Goal: Information Seeking & Learning: Find specific fact

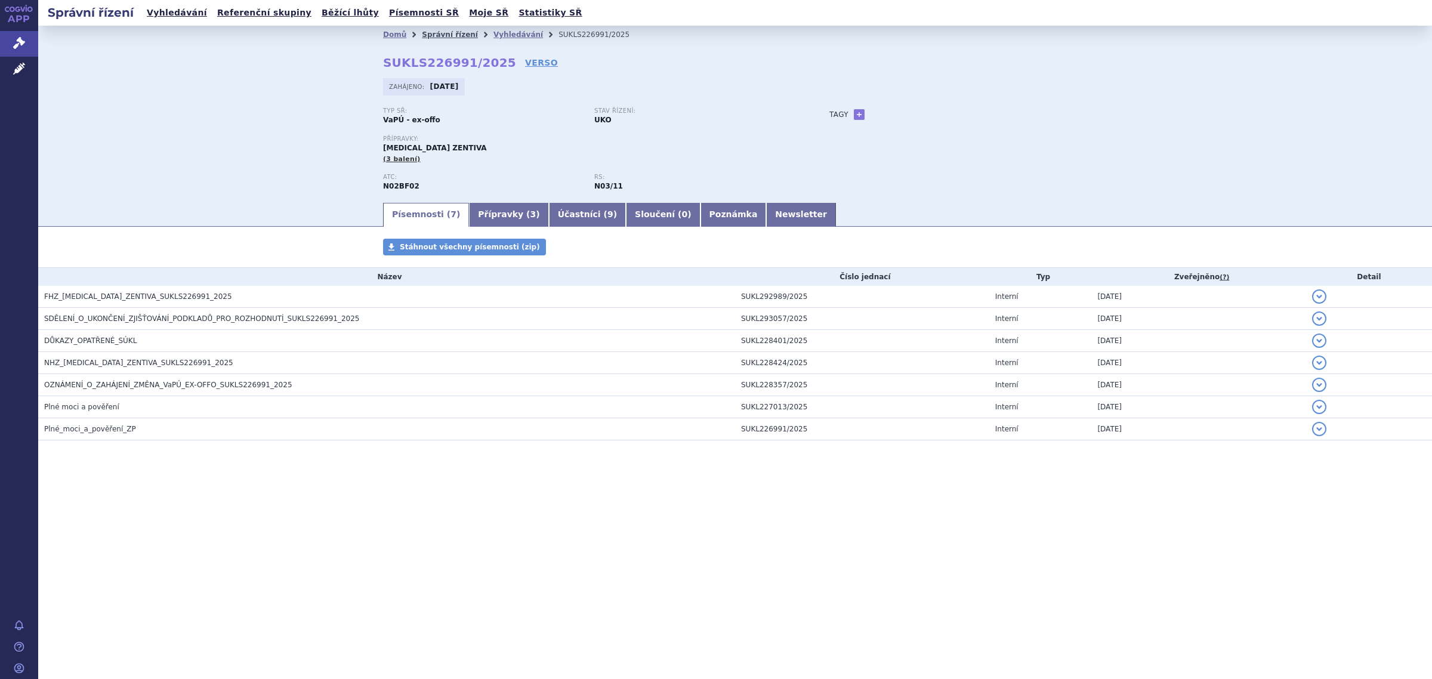
click at [434, 37] on link "Správní řízení" at bounding box center [450, 34] width 56 height 8
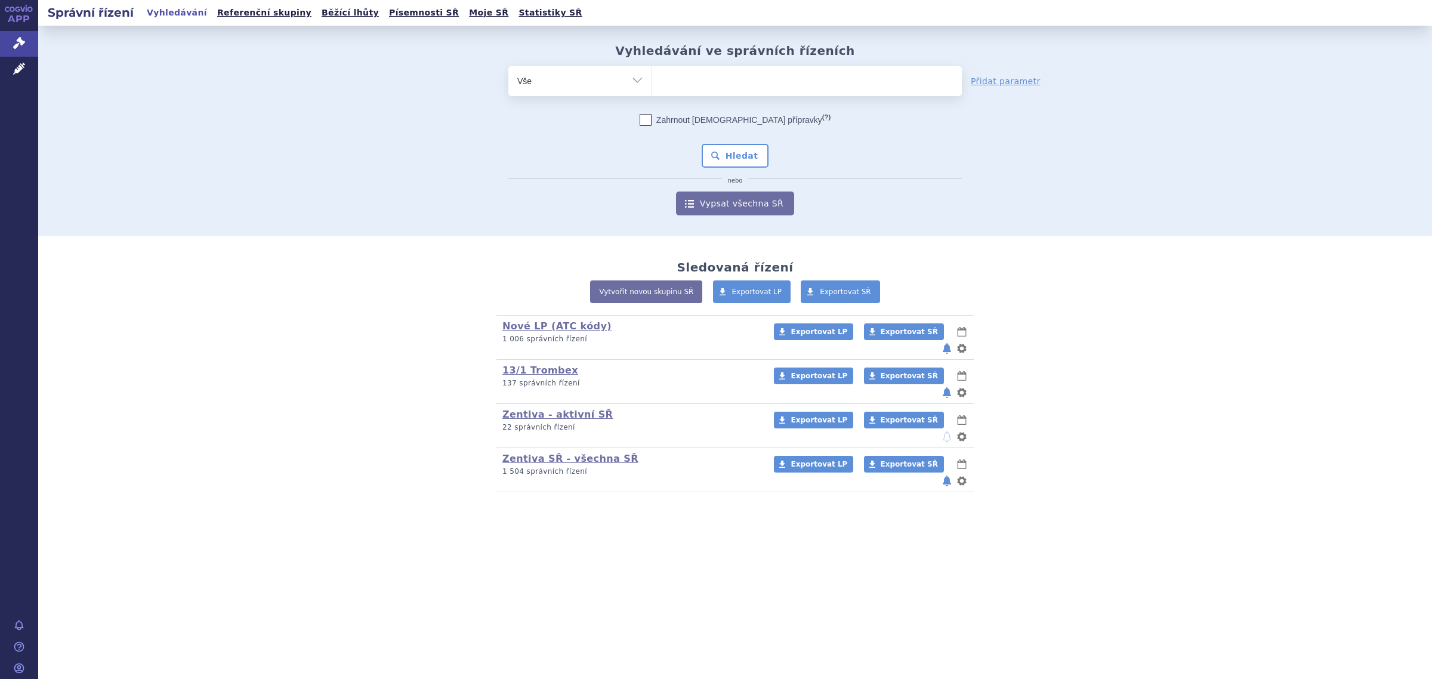
click at [686, 78] on ul at bounding box center [807, 78] width 310 height 25
click at [652, 78] on select at bounding box center [652, 81] width 1 height 30
type input "de"
type input "deli"
type input "delia"
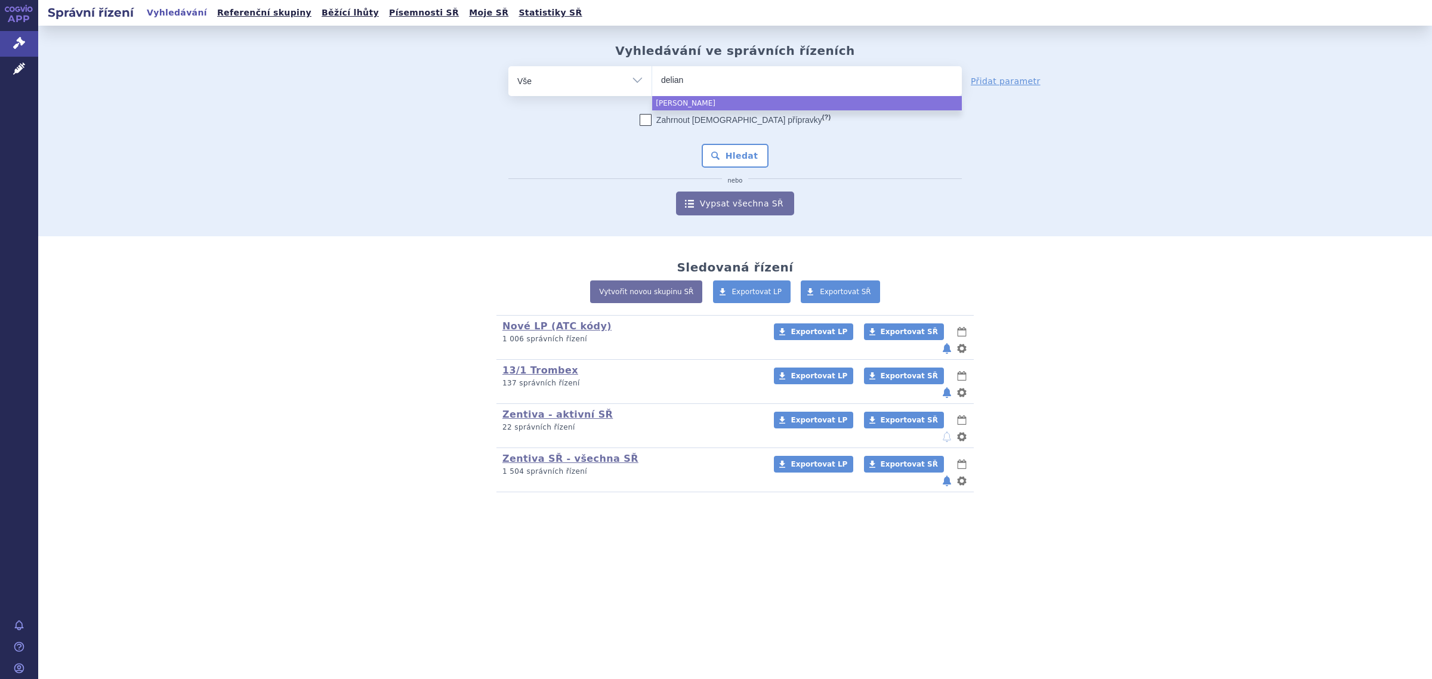
type input "deliand"
type input "delianda"
select select "delianda"
click at [740, 153] on button "Hledat" at bounding box center [735, 156] width 67 height 24
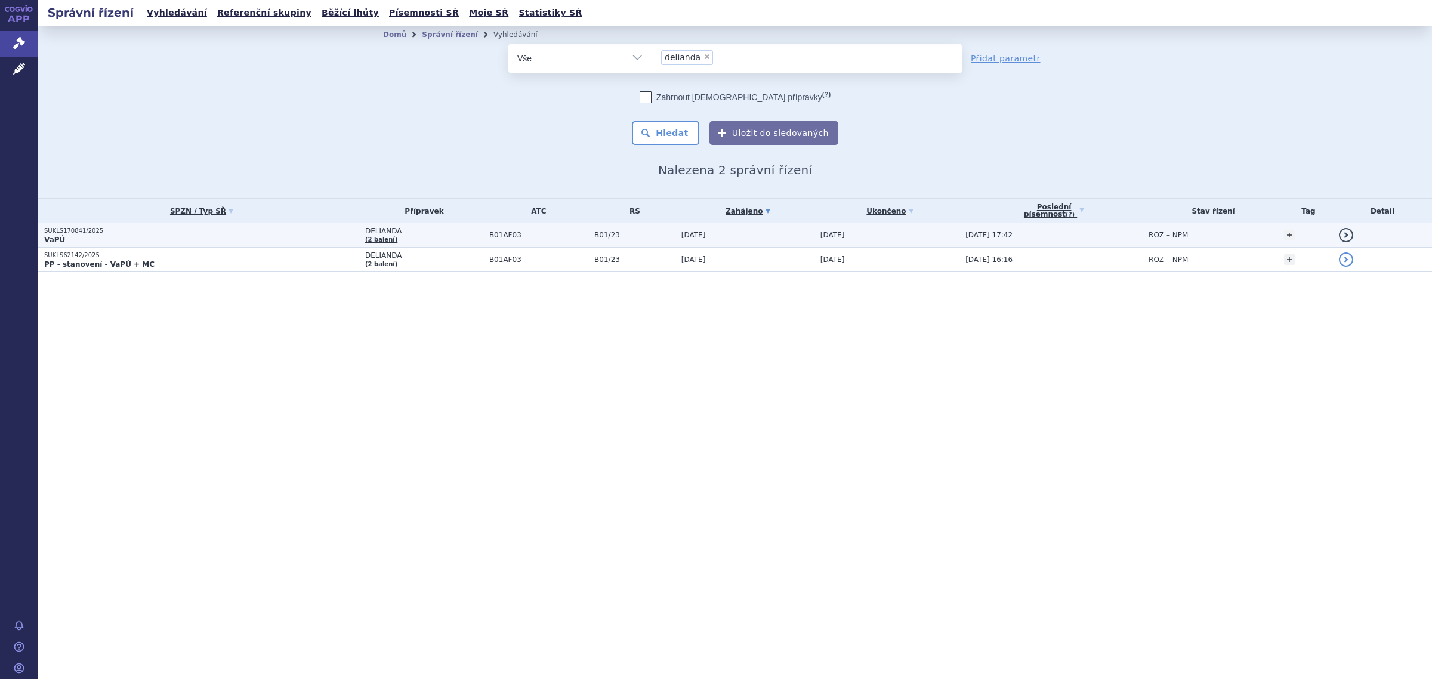
click at [251, 232] on p "SUKLS170841/2025" at bounding box center [201, 231] width 315 height 8
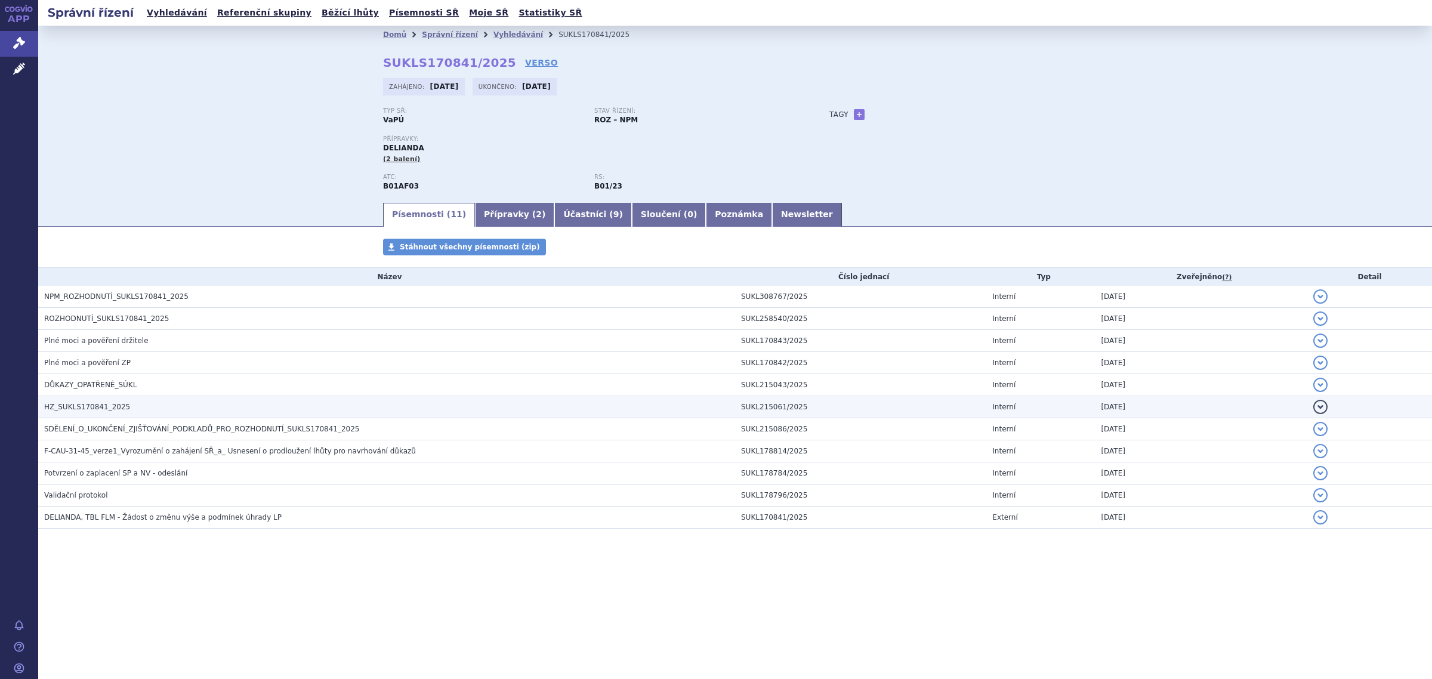
click at [100, 403] on span "HZ_SUKLS170841_2025" at bounding box center [87, 407] width 86 height 8
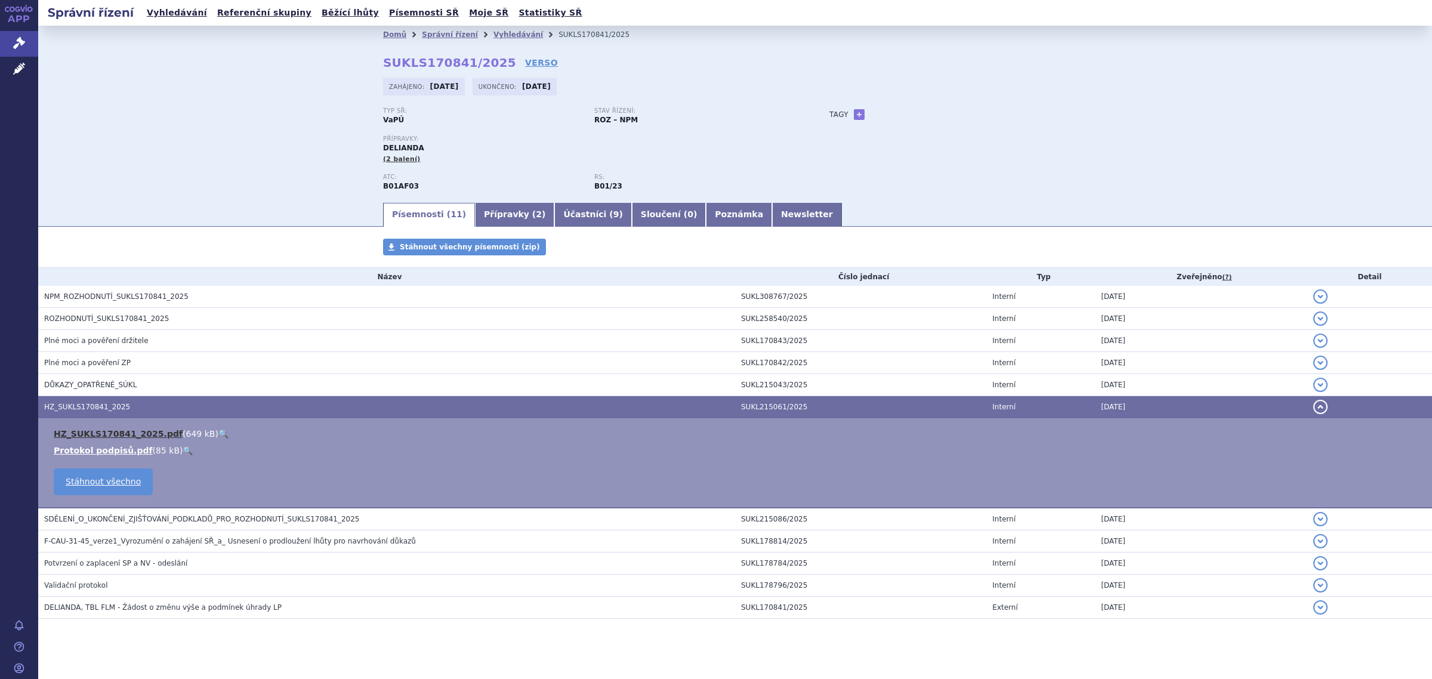
click at [112, 437] on link "HZ_SUKLS170841_2025.pdf" at bounding box center [118, 434] width 129 height 10
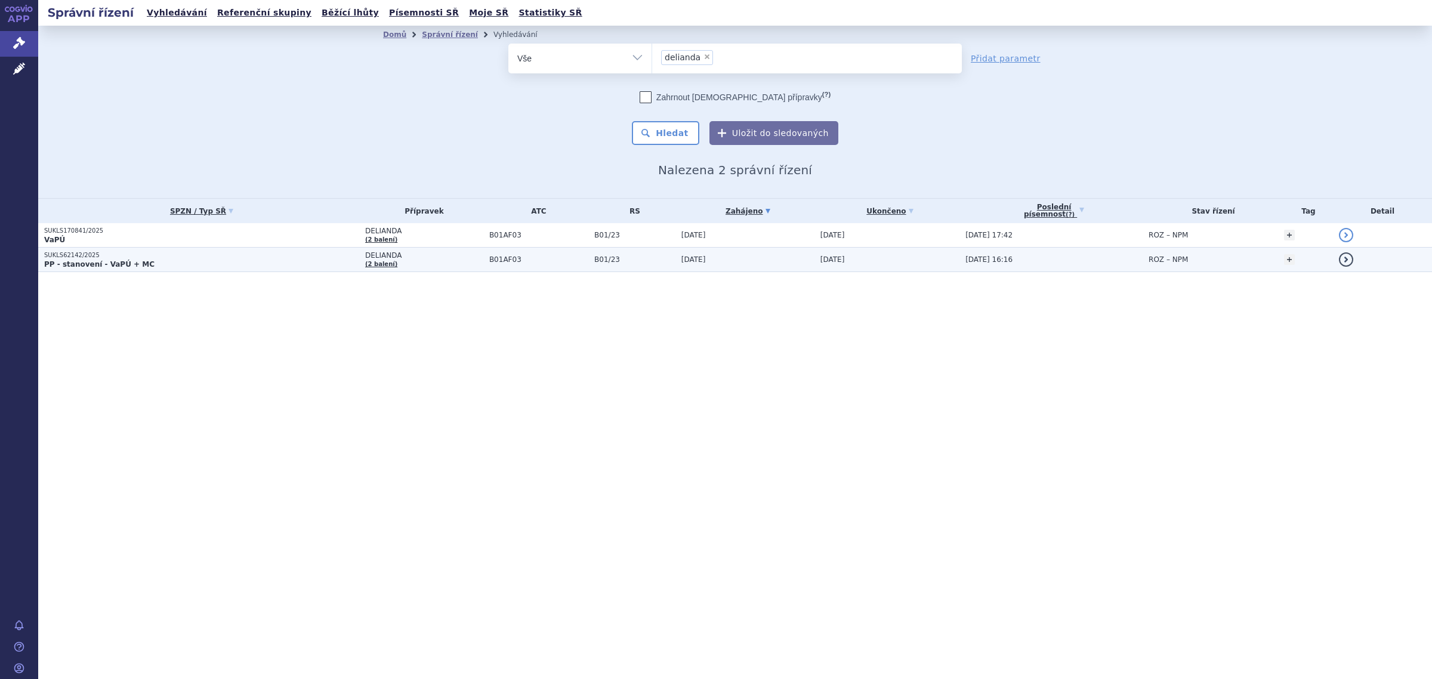
click at [115, 249] on td "SUKLS62142/2025 PP - stanovení - VaPÚ + MC" at bounding box center [198, 260] width 321 height 24
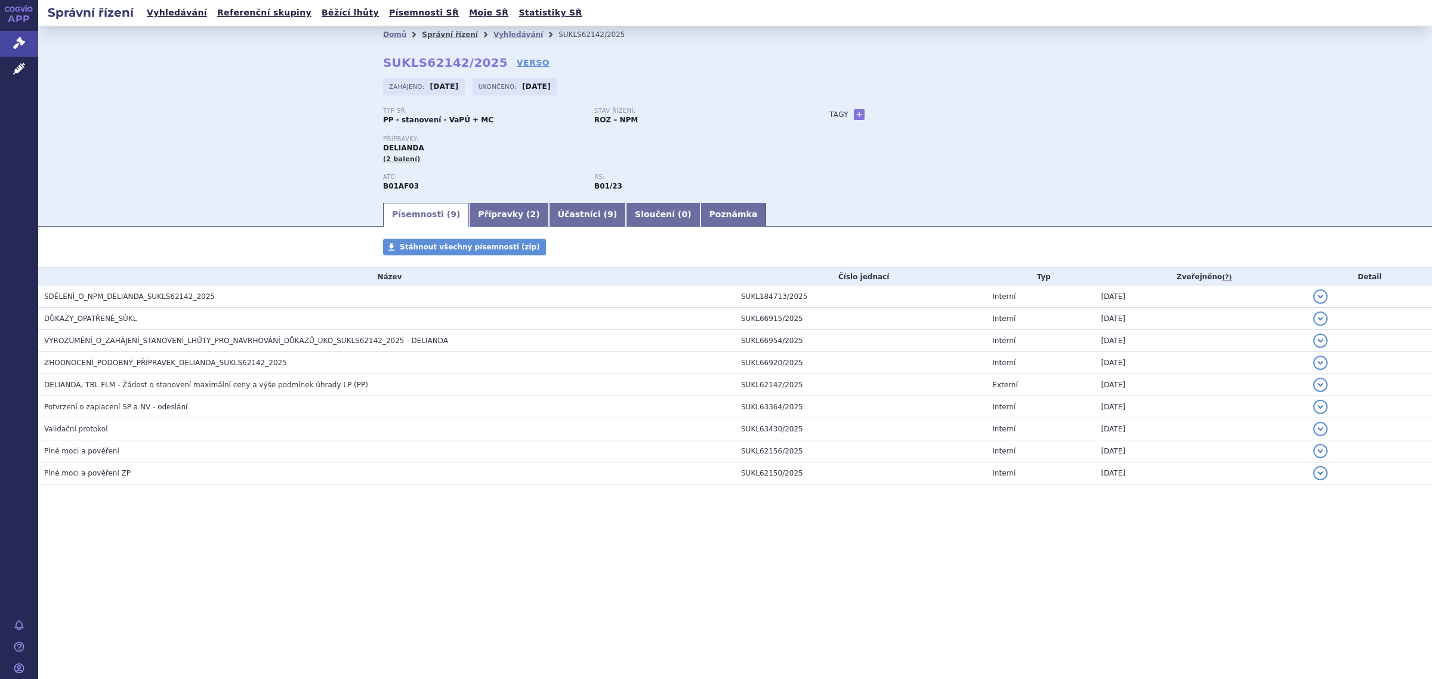
click at [446, 36] on link "Správní řízení" at bounding box center [450, 34] width 56 height 8
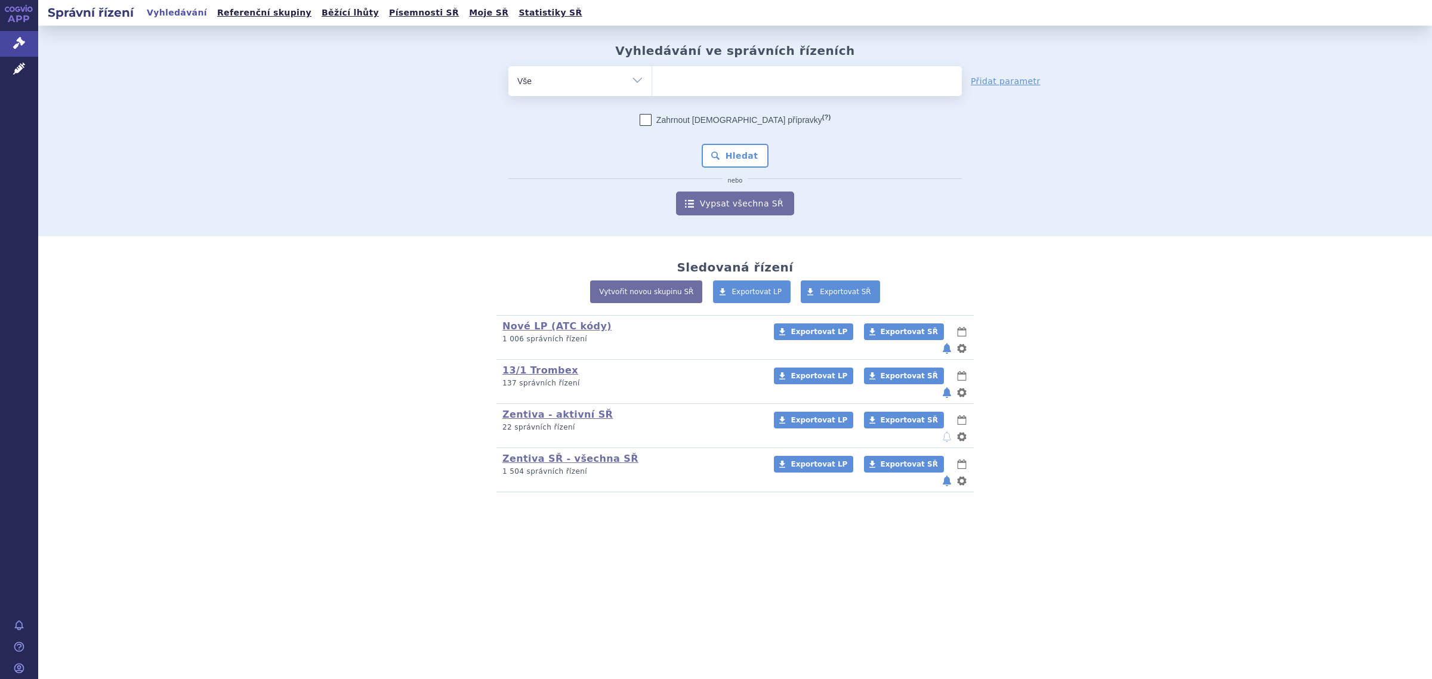
click at [700, 85] on ul at bounding box center [807, 78] width 310 height 25
click at [652, 85] on select at bounding box center [652, 81] width 1 height 30
type input "xa"
type input "xan"
type input "xani"
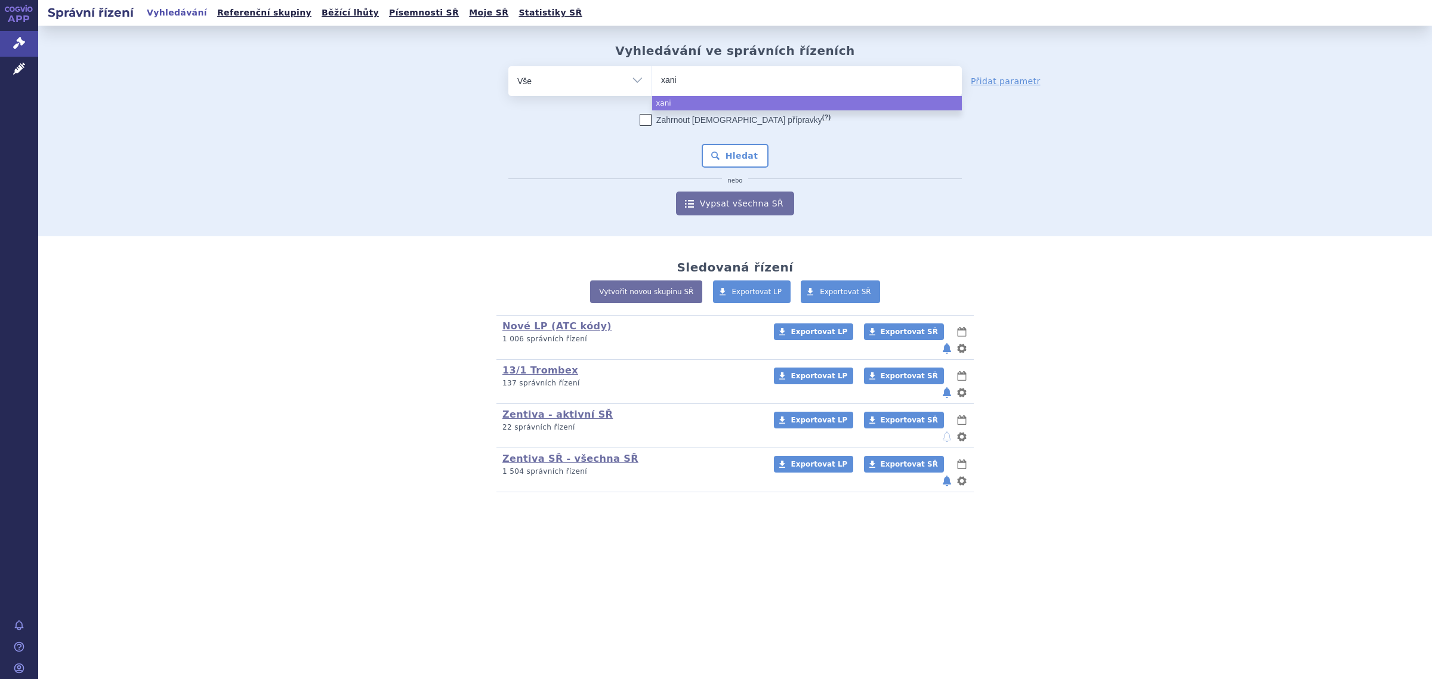
type input "xanir"
type input "xanirv"
type input "xanirva"
select select "xanirva"
click at [743, 156] on button "Hledat" at bounding box center [735, 156] width 67 height 24
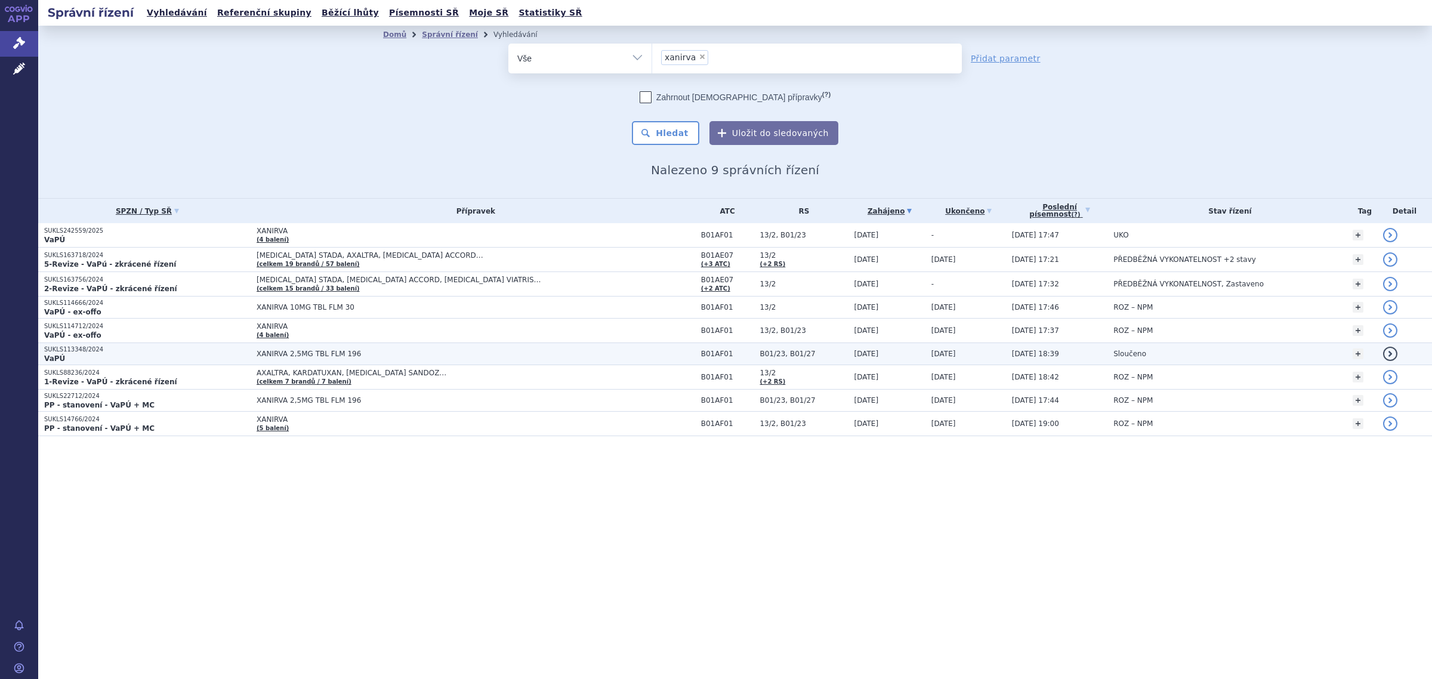
click at [291, 353] on span "XANIRVA 2,5MG TBL FLM 196" at bounding box center [406, 354] width 298 height 8
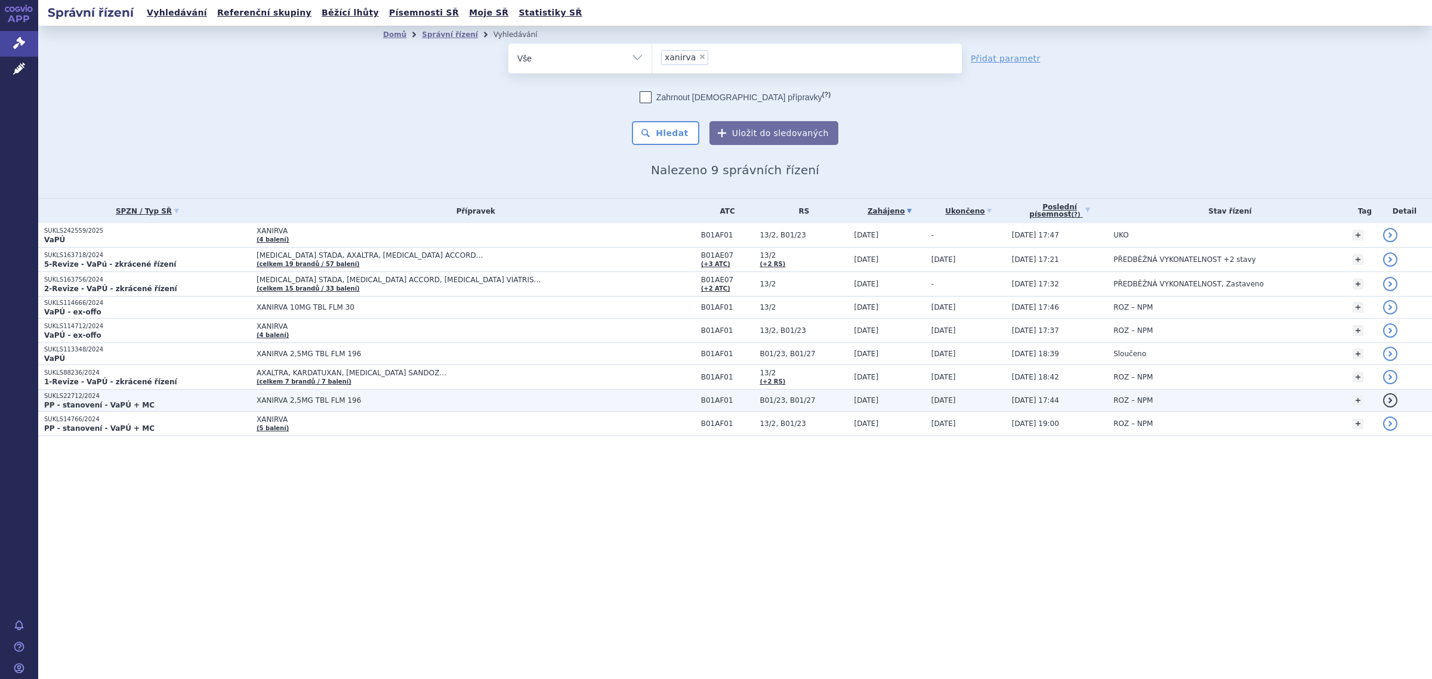
click at [308, 403] on span "XANIRVA 2,5MG TBL FLM 196" at bounding box center [406, 400] width 298 height 8
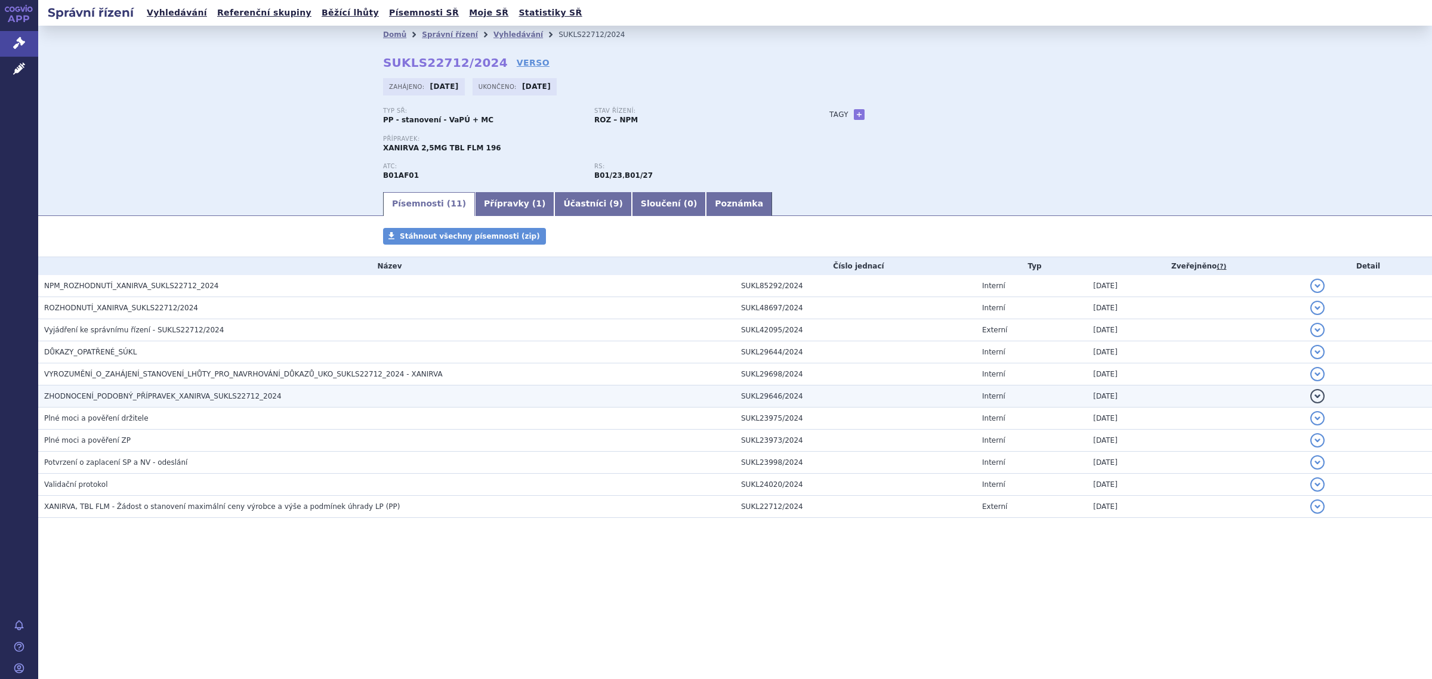
click at [169, 393] on span "ZHODNOCENÍ_PODOBNÝ_PŘÍPRAVEK_XANIRVA_SUKLS22712_2024" at bounding box center [163, 396] width 238 height 8
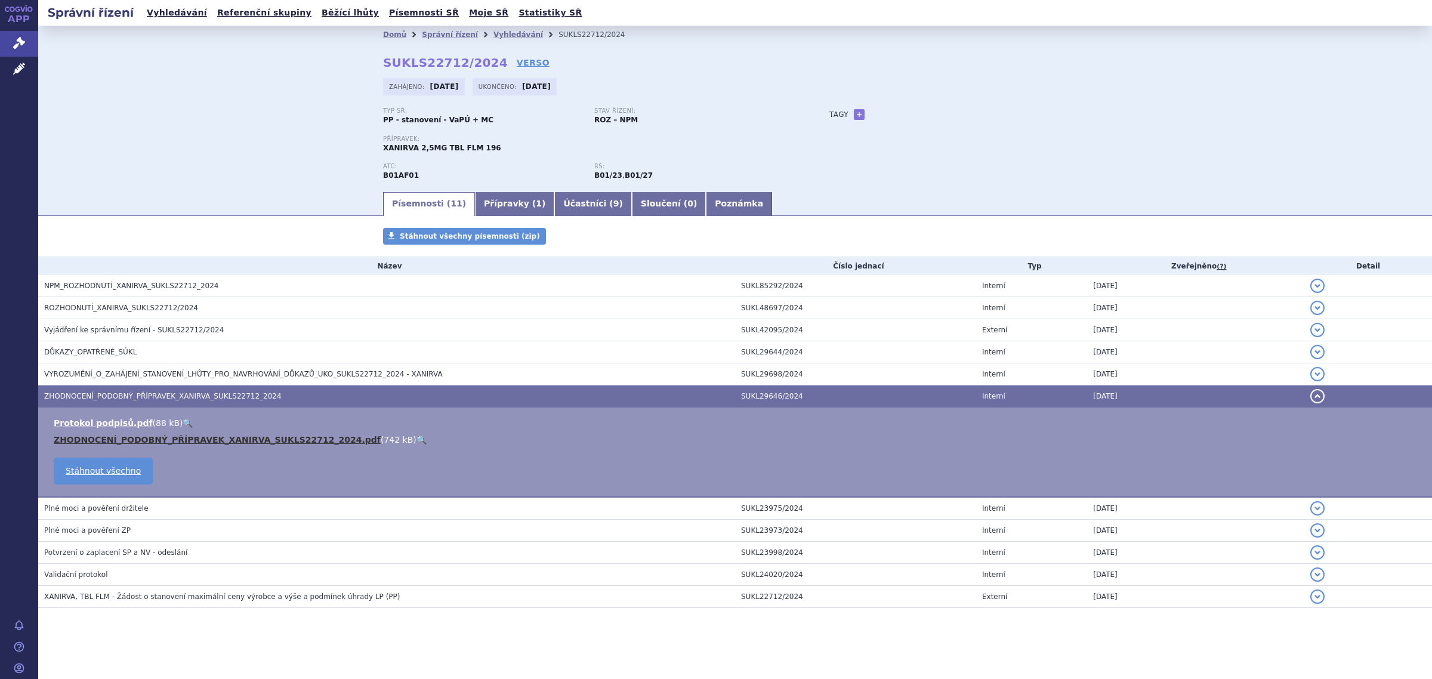
click at [190, 437] on link "ZHODNOCENÍ_PODOBNÝ_PŘÍPRAVEK_XANIRVA_SUKLS22712_2024.pdf" at bounding box center [217, 440] width 327 height 10
click at [282, 439] on link "ZHODNOCENÍ_PODOBNÝ_PŘÍPRAVEK_XANIRVA_SUKLS22712_2024.pdf" at bounding box center [217, 440] width 327 height 10
click at [442, 33] on link "Správní řízení" at bounding box center [450, 34] width 56 height 8
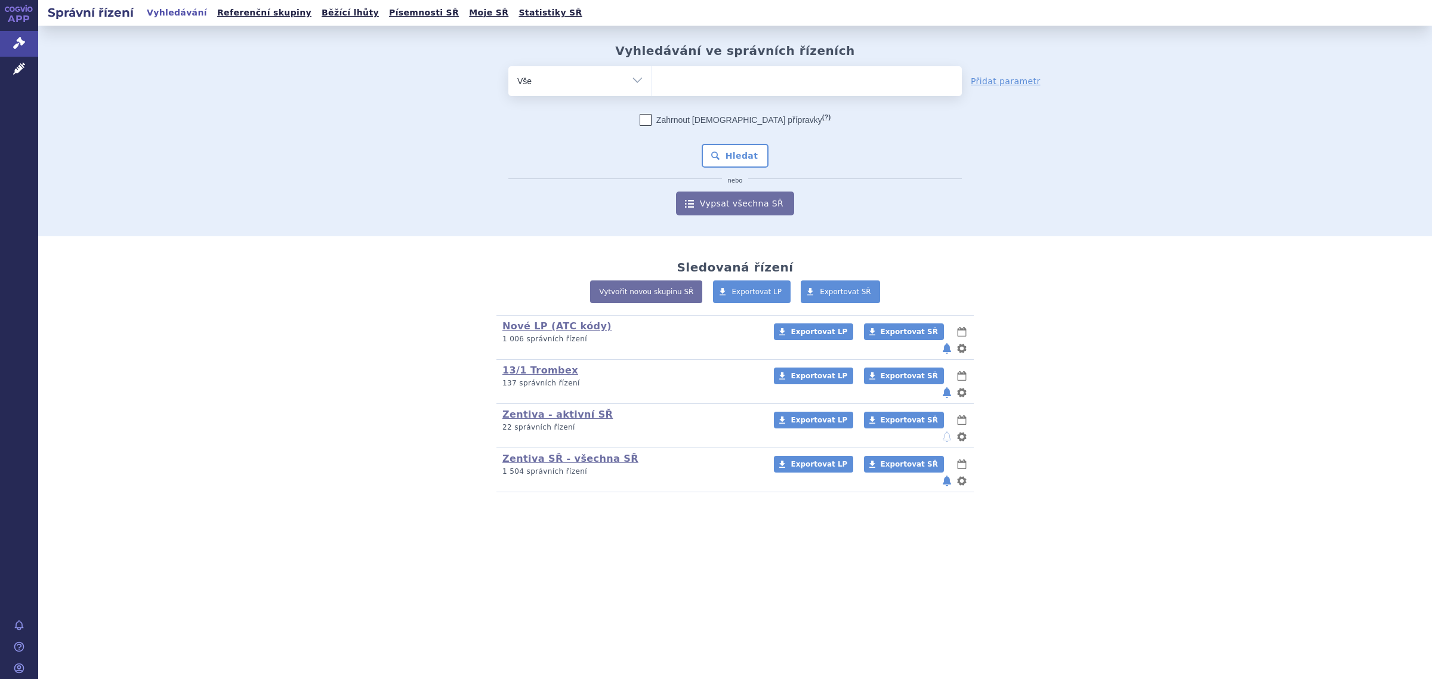
click at [695, 76] on ul at bounding box center [807, 78] width 310 height 25
click at [652, 76] on select at bounding box center [652, 81] width 1 height 30
type input "pr"
type input "preg"
type input "pregab"
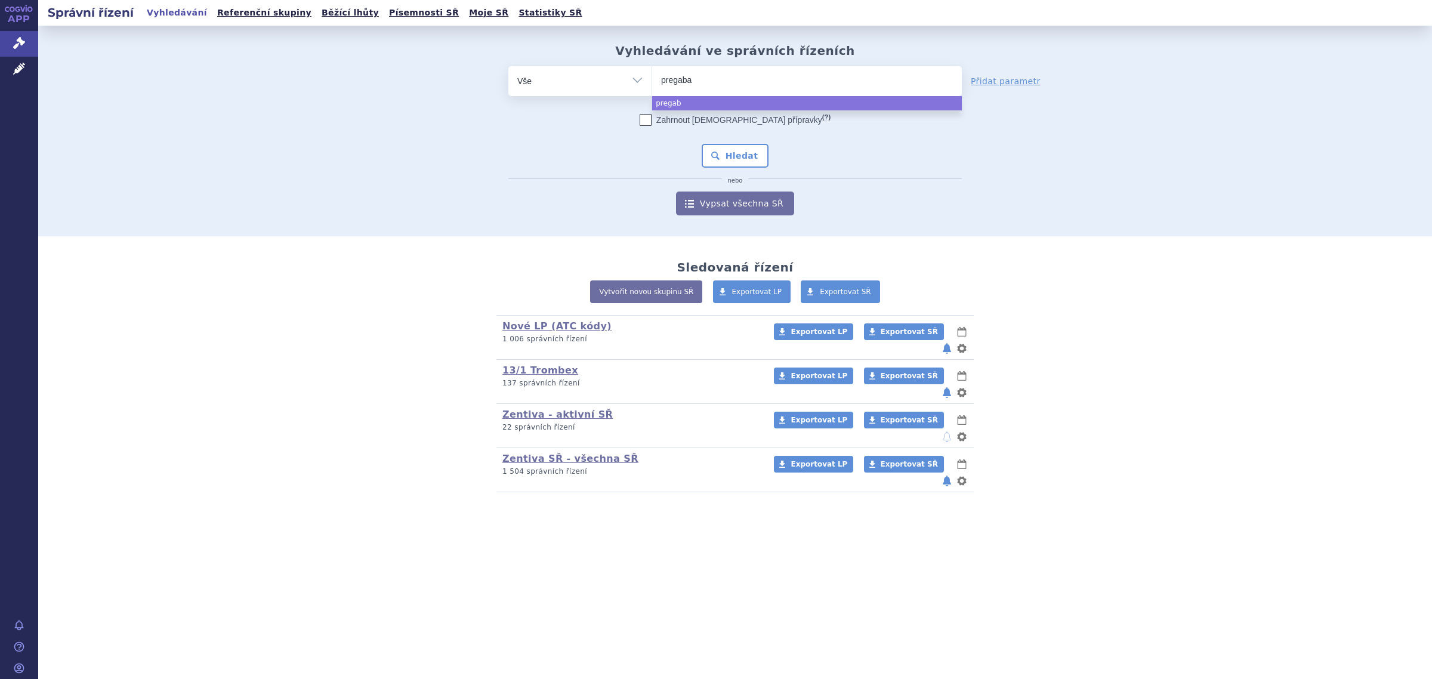
type input "pregabal"
type input "pregabalin"
type input "pregabalin zen"
type input "pregabalin zenti"
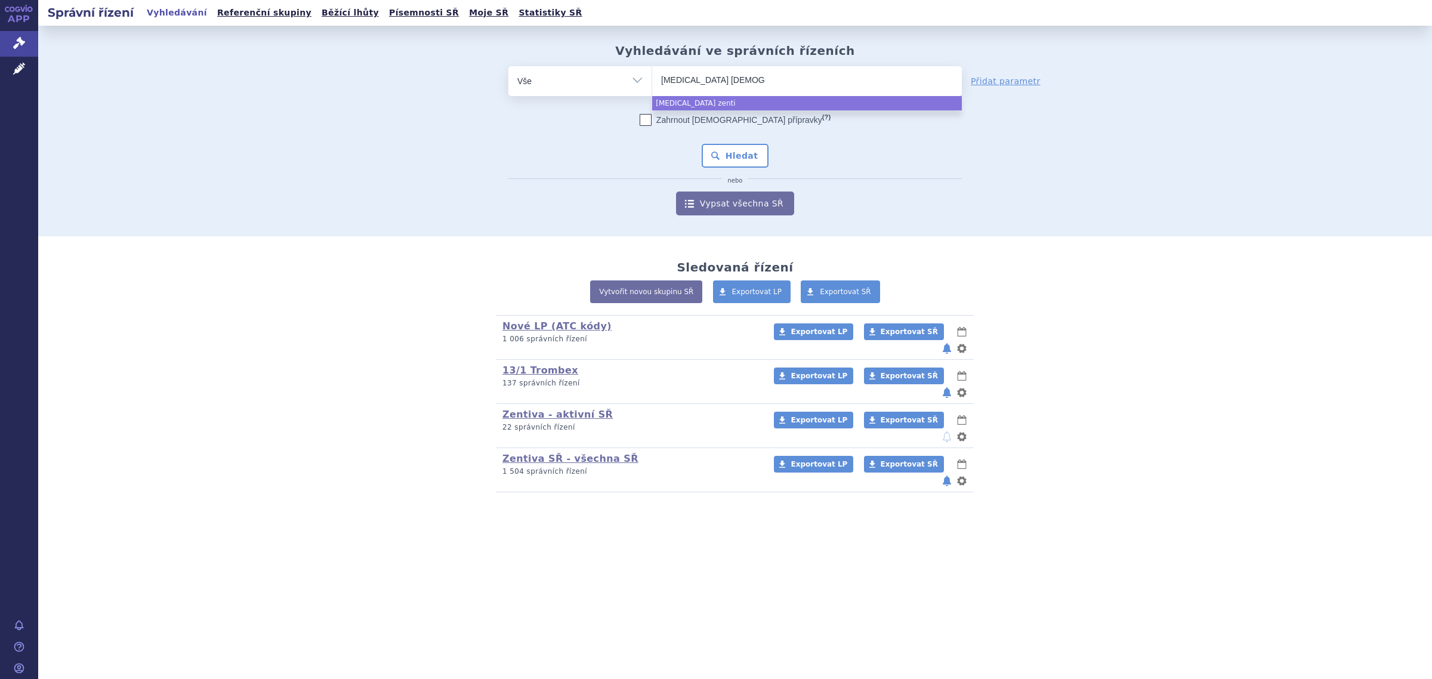
type input "pregabalin zentiva"
select select "pregabalin zentiva"
click at [740, 147] on button "Hledat" at bounding box center [735, 156] width 67 height 24
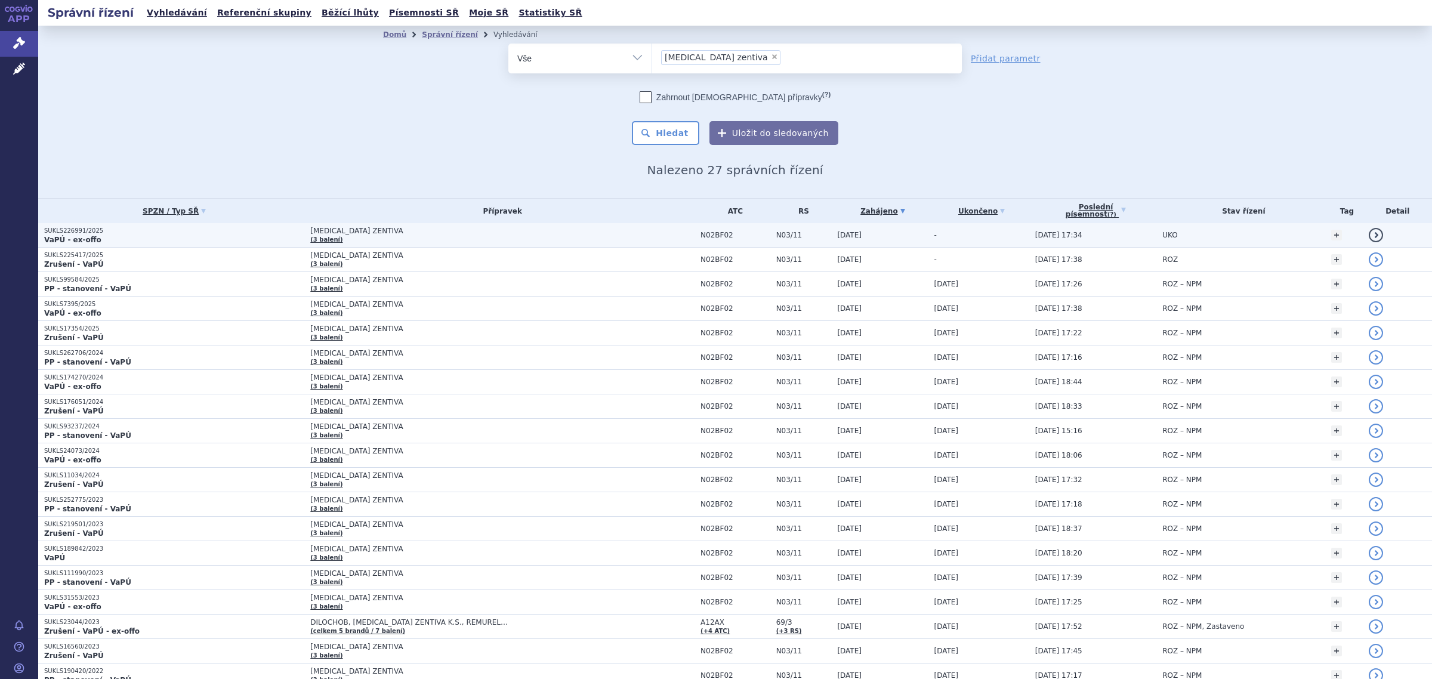
click at [323, 227] on span "[MEDICAL_DATA] ZENTIVA" at bounding box center [459, 231] width 298 height 8
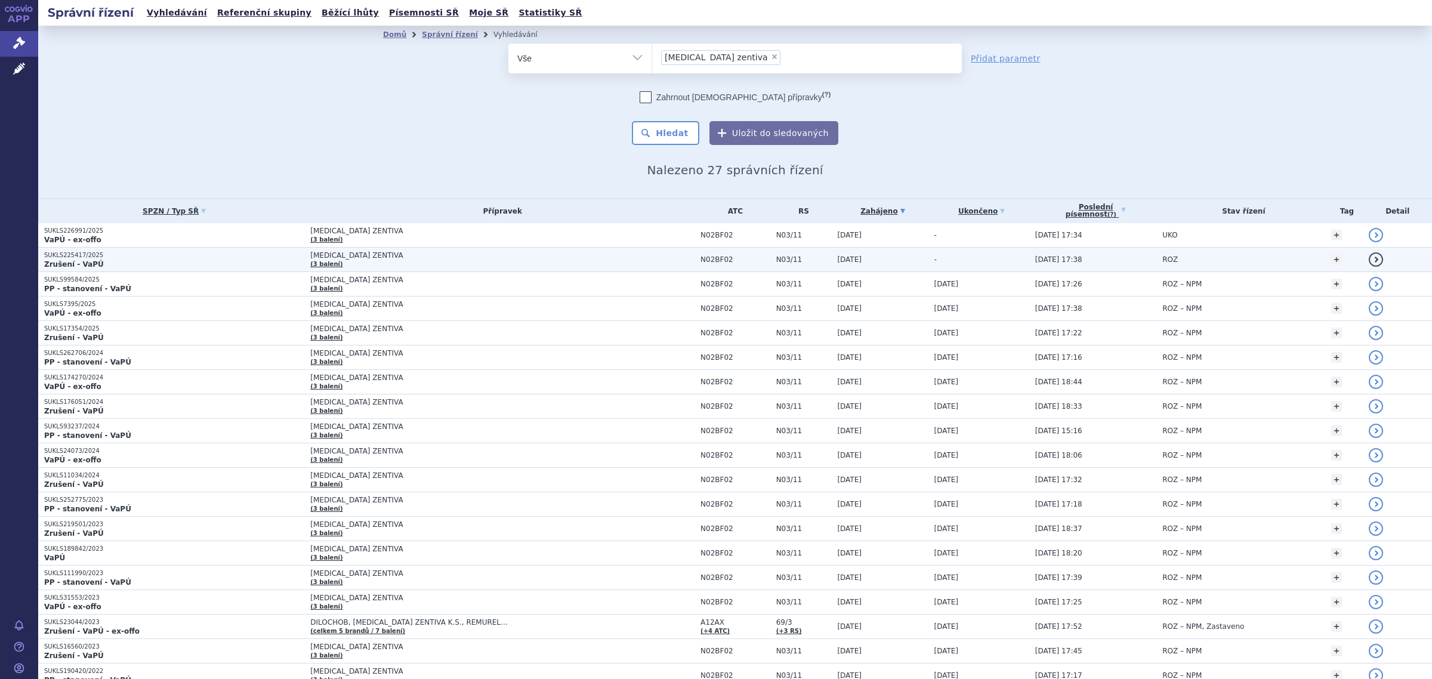
click at [218, 254] on p "SUKLS225417/2025" at bounding box center [174, 255] width 260 height 8
